Goal: Navigation & Orientation: Find specific page/section

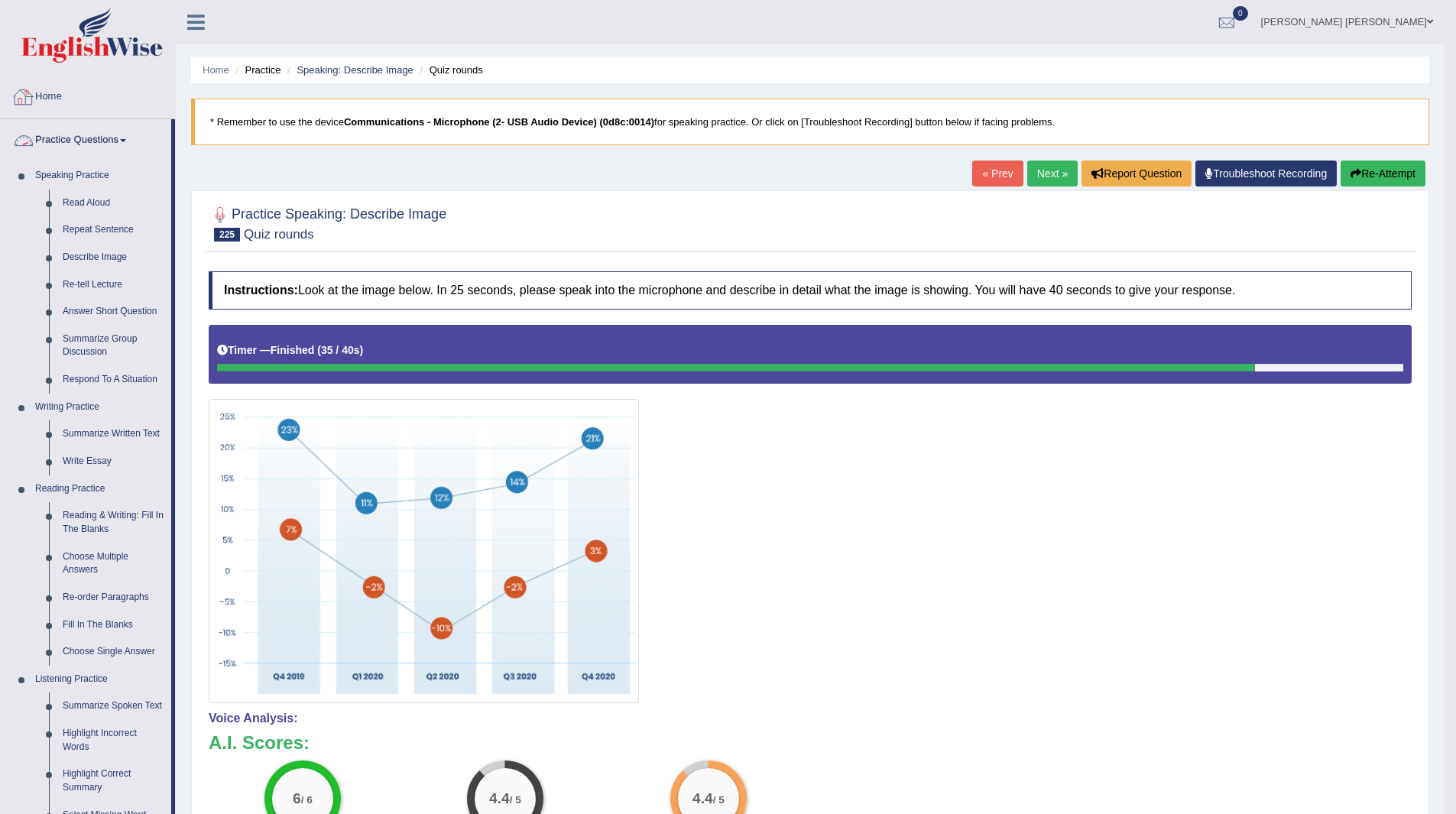
click at [51, 92] on link "Home" at bounding box center [88, 94] width 174 height 38
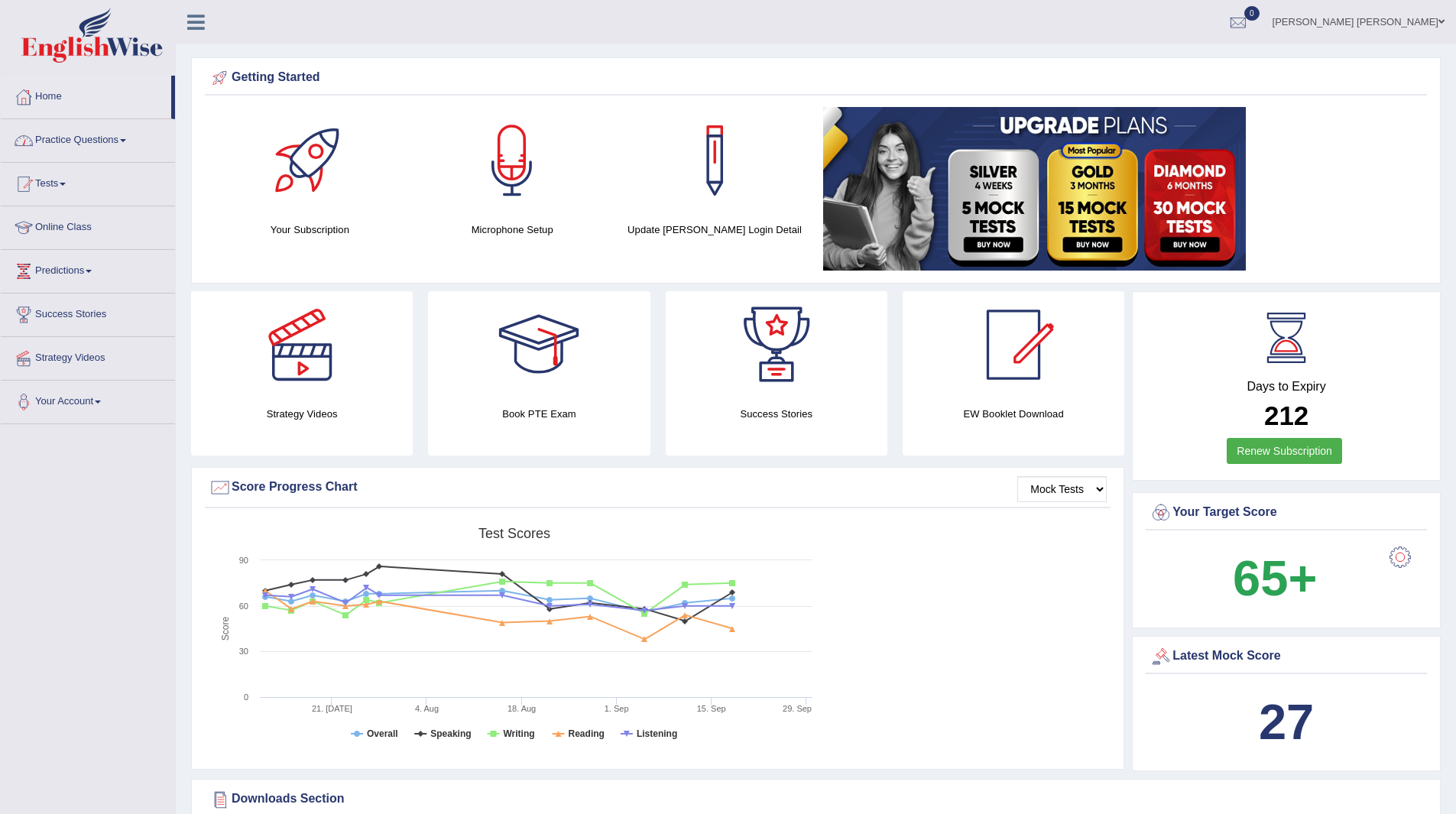
click at [78, 145] on link "Practice Questions" at bounding box center [88, 138] width 174 height 38
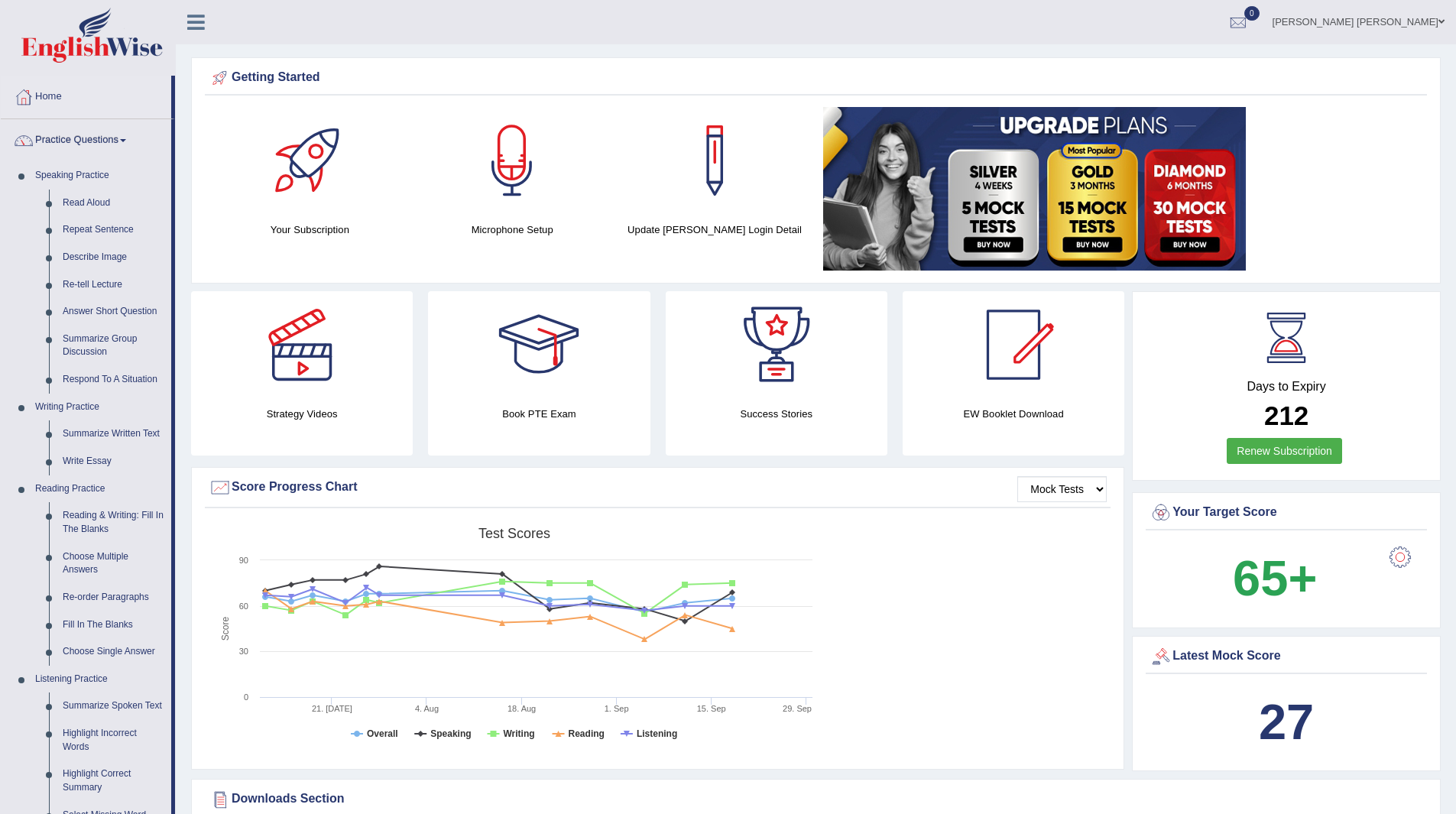
click at [78, 145] on link "Practice Questions" at bounding box center [86, 138] width 170 height 38
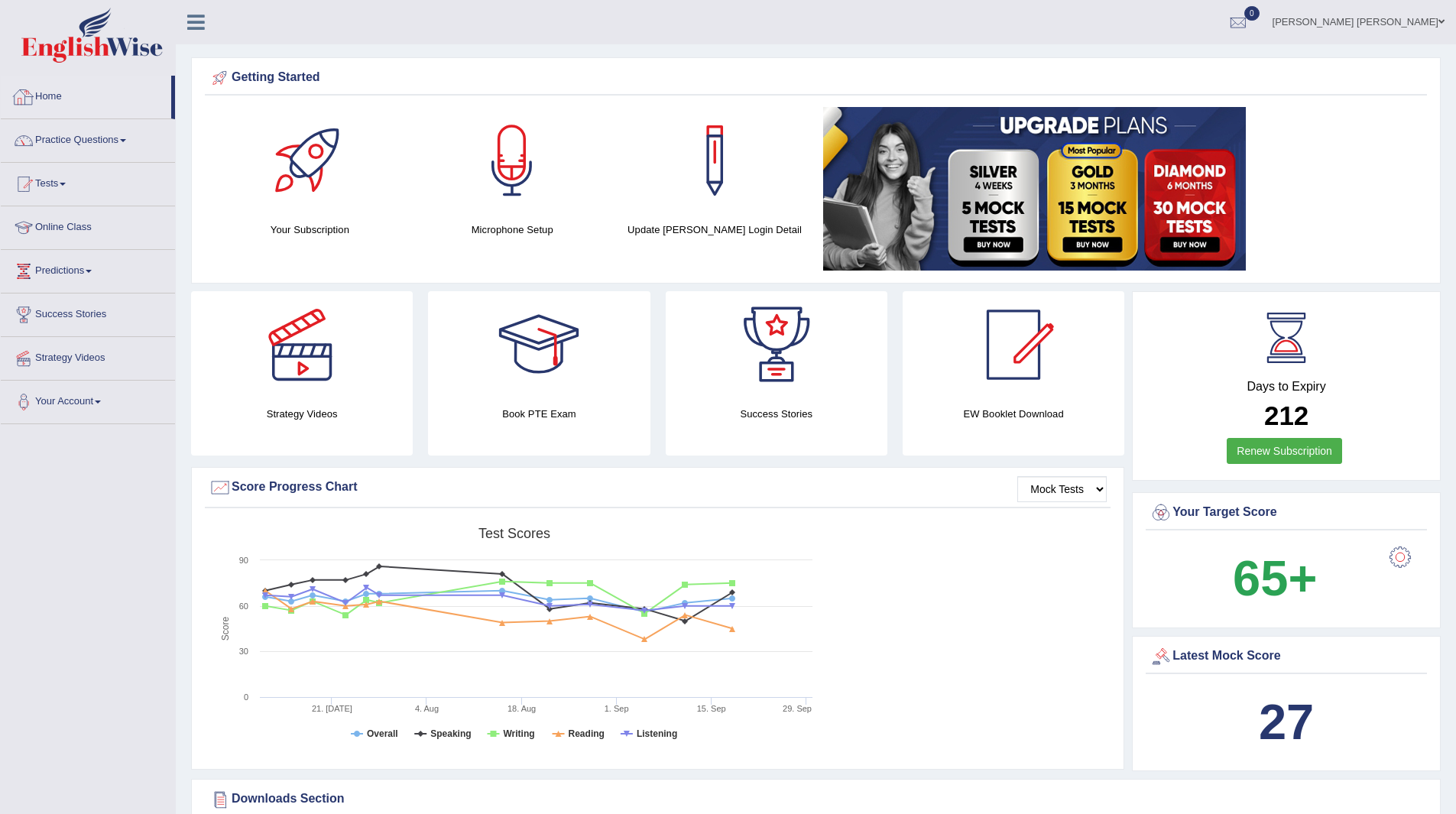
click at [46, 99] on link "Home" at bounding box center [86, 94] width 170 height 38
